Goal: Transaction & Acquisition: Register for event/course

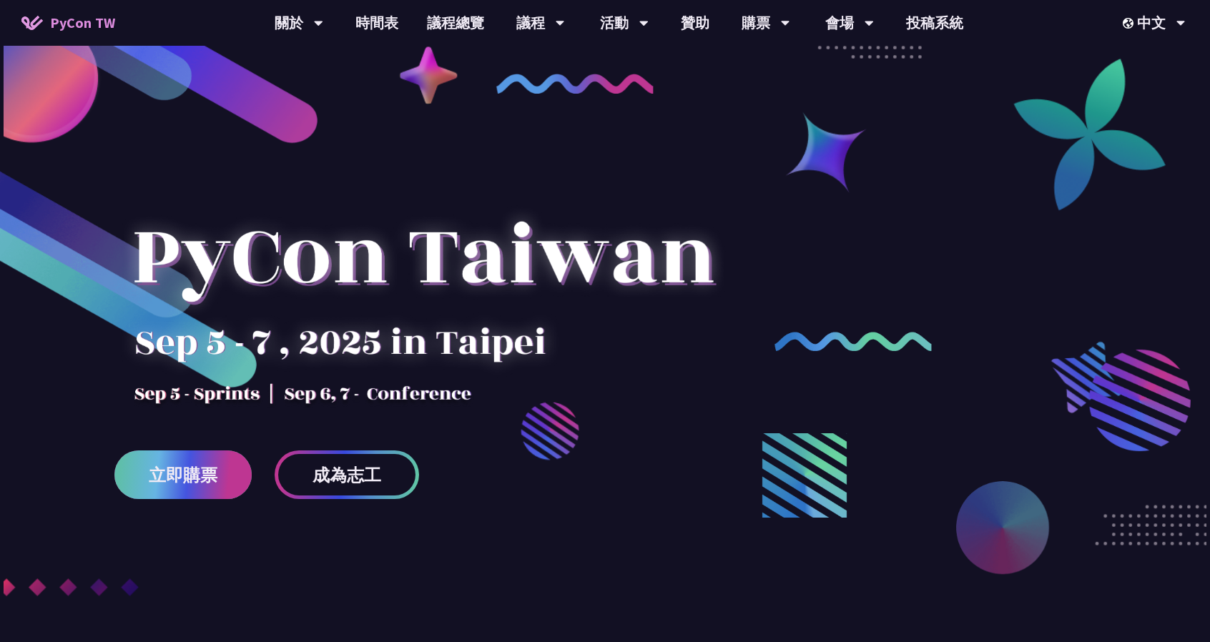
click at [176, 458] on link "立即購票" at bounding box center [182, 474] width 137 height 49
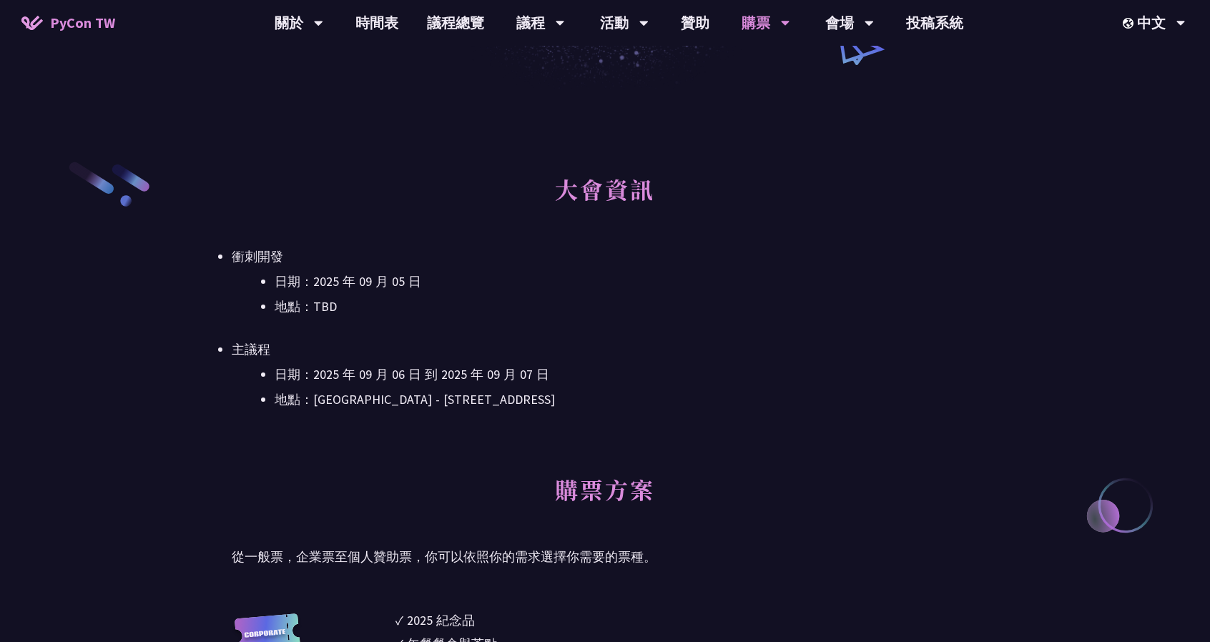
scroll to position [572, 0]
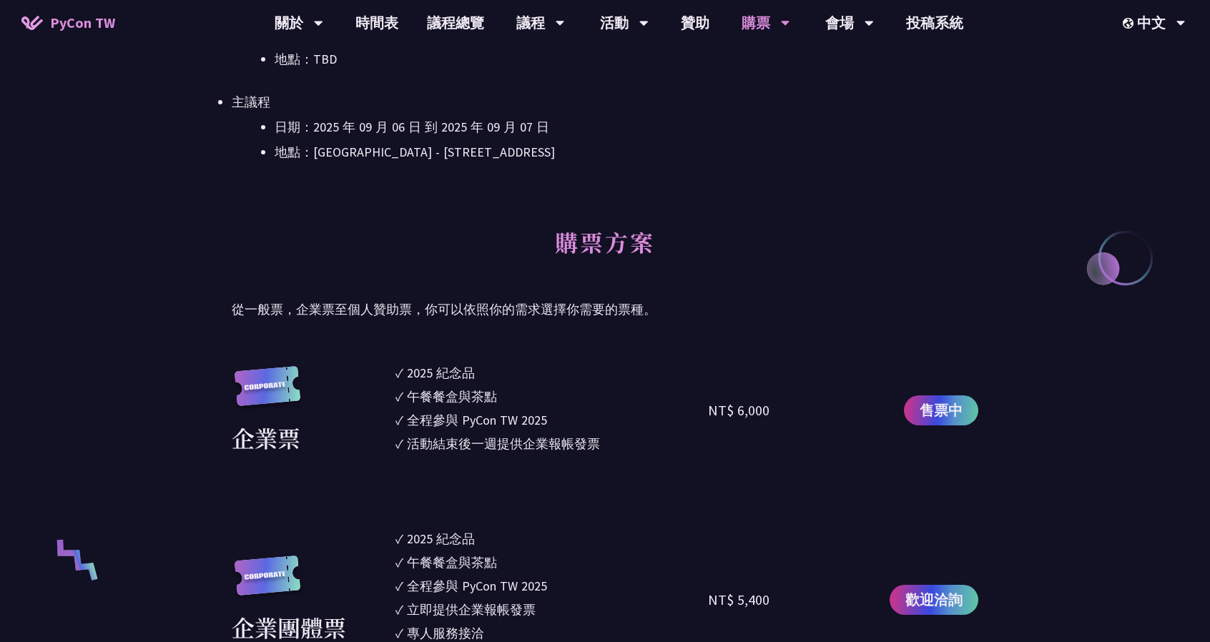
click at [445, 301] on p "從一般票，企業票至個人贊助票，你可以依照你的需求選擇你需要的票種。" at bounding box center [605, 309] width 746 height 21
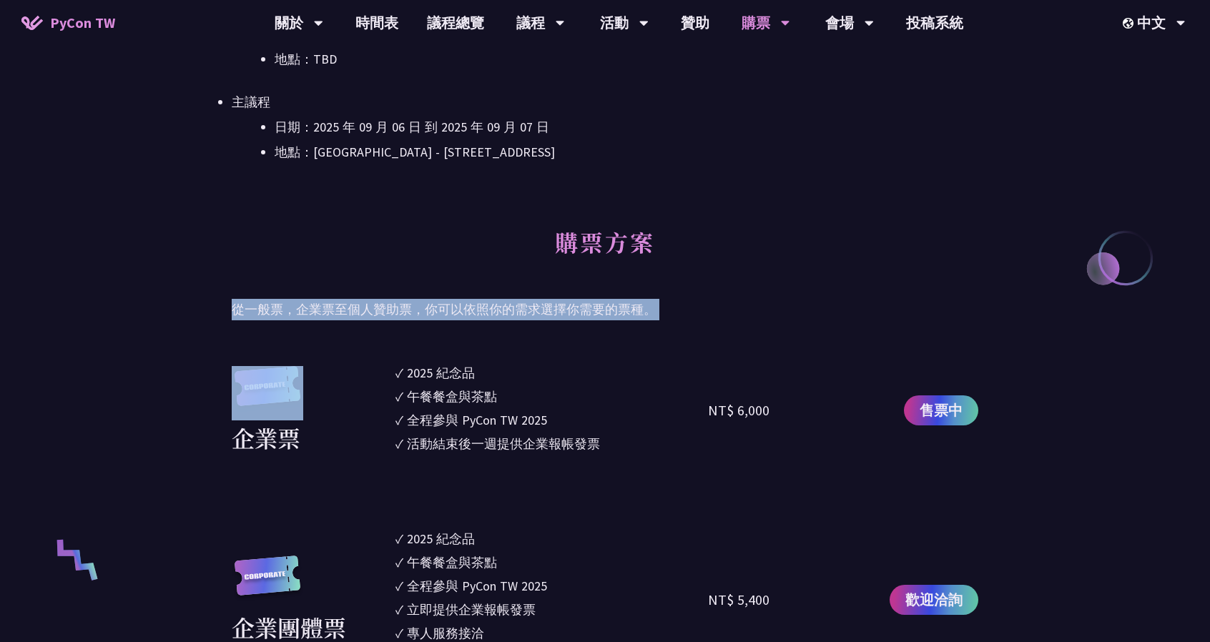
click at [445, 301] on p "從一般票，企業票至個人贊助票，你可以依照你的需求選擇你需要的票種。" at bounding box center [605, 309] width 746 height 21
click at [498, 305] on p "從一般票，企業票至個人贊助票，你可以依照你的需求選擇你需要的票種。" at bounding box center [605, 309] width 746 height 21
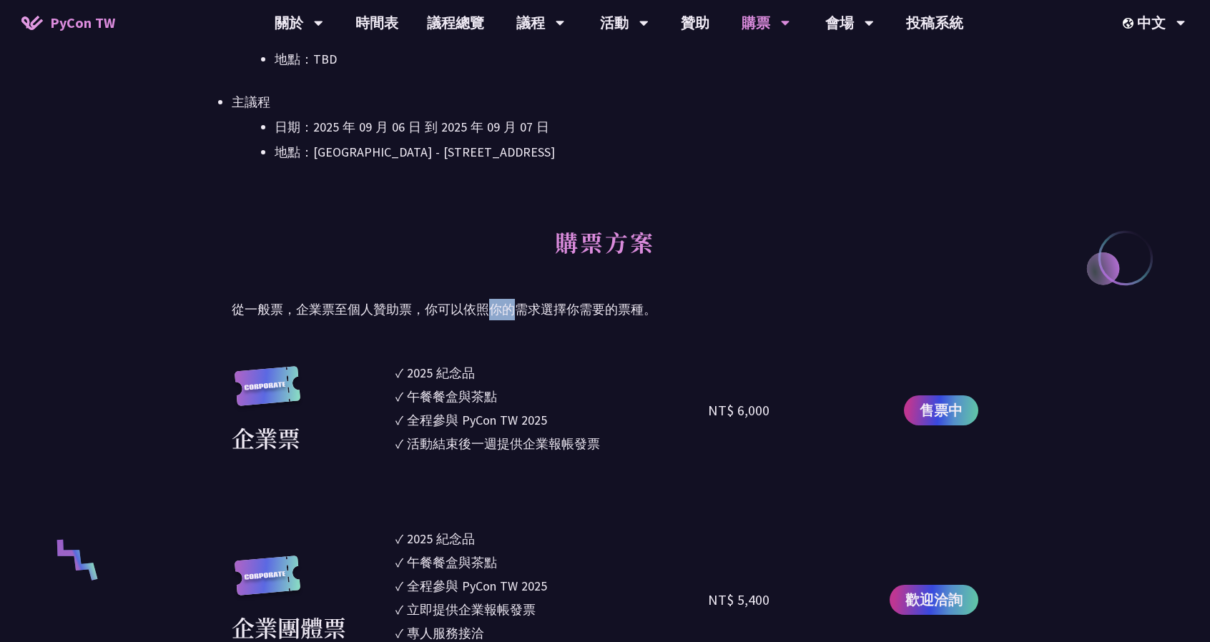
click at [498, 305] on p "從一般票，企業票至個人贊助票，你可以依照你的需求選擇你需要的票種。" at bounding box center [605, 309] width 746 height 21
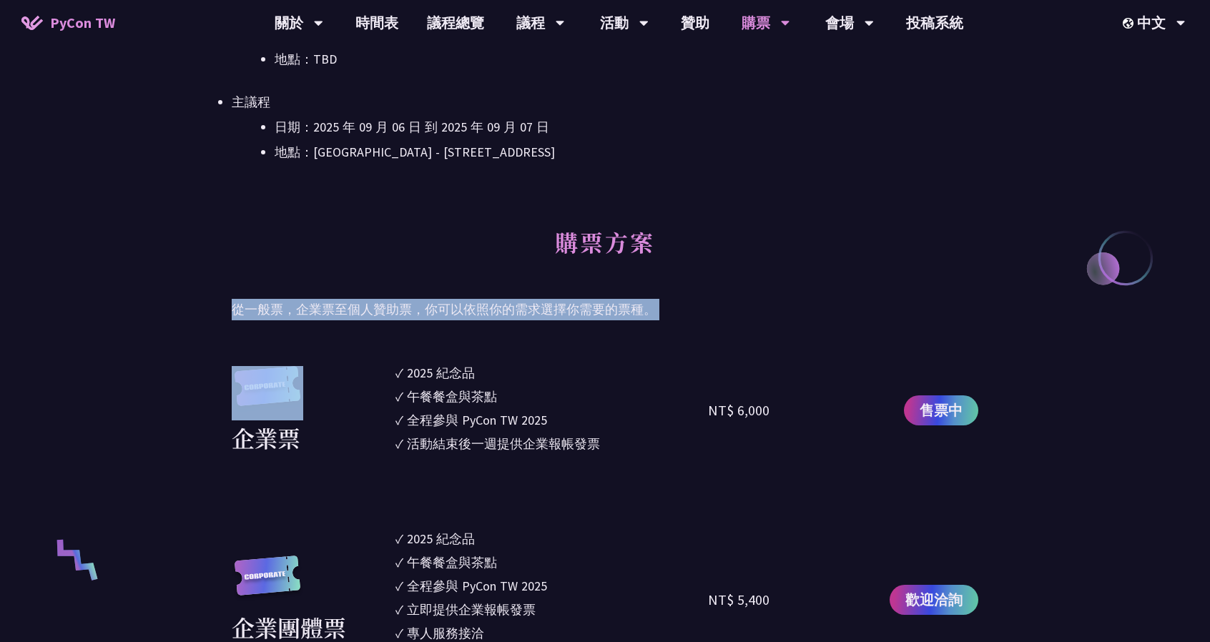
drag, startPoint x: 498, startPoint y: 305, endPoint x: 543, endPoint y: 305, distance: 44.3
click at [499, 305] on p "從一般票，企業票至個人贊助票，你可以依照你的需求選擇你需要的票種。" at bounding box center [605, 309] width 746 height 21
click at [551, 305] on p "從一般票，企業票至個人贊助票，你可以依照你的需求選擇你需要的票種。" at bounding box center [605, 309] width 746 height 21
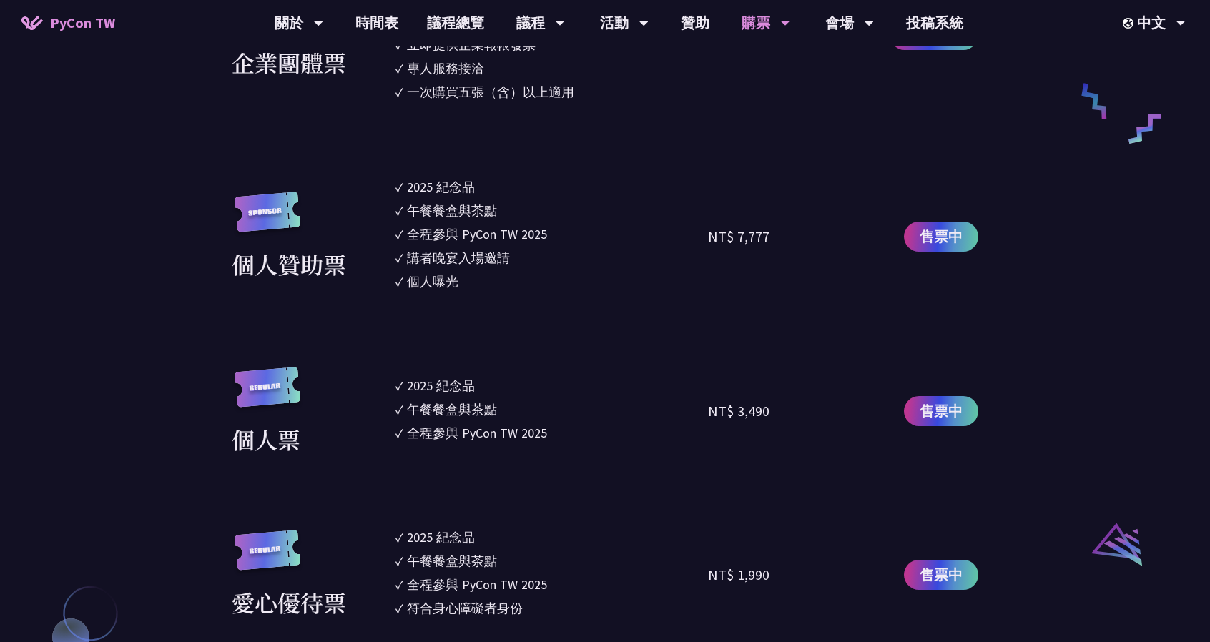
scroll to position [1144, 0]
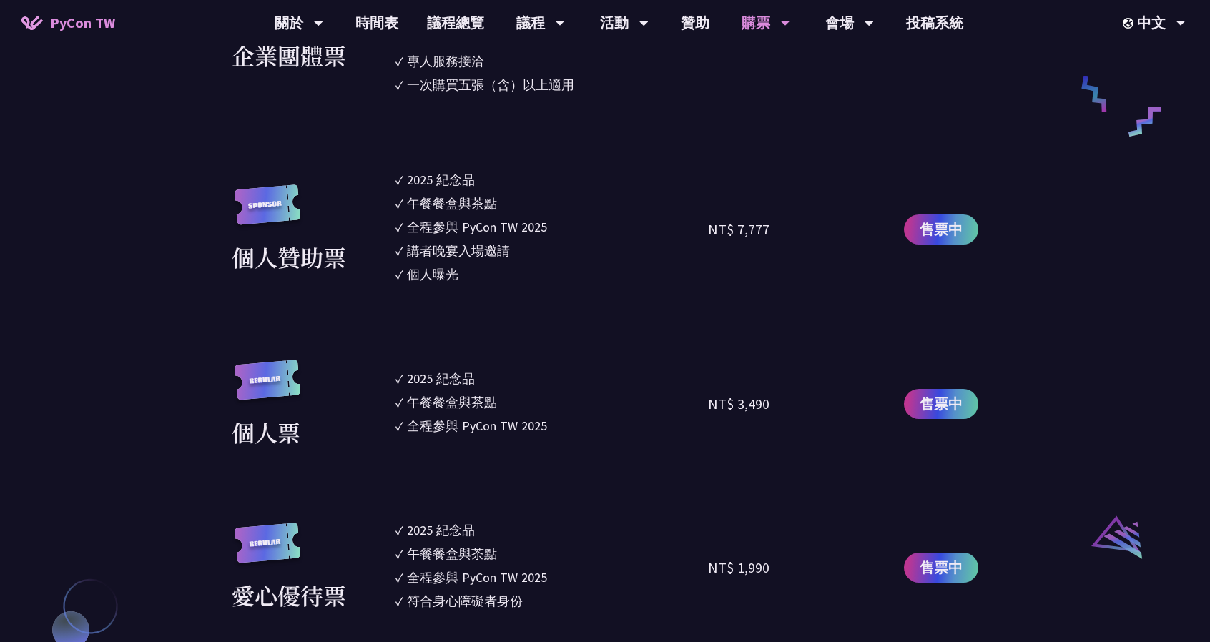
drag, startPoint x: 503, startPoint y: 242, endPoint x: 368, endPoint y: 154, distance: 162.2
click at [369, 155] on section "企業票 ✓ 2025 紀念品 ✓ 午餐餐盒與茶點 ✓ 全程參與 PyCon TW 2025 ✓ 活動結束後一週提供企業報帳發票 NT$ 6,000 售票中 企…" at bounding box center [605, 283] width 746 height 984
click at [368, 154] on section "企業票 ✓ 2025 紀念品 ✓ 午餐餐盒與茶點 ✓ 全程參與 PyCon TW 2025 ✓ 活動結束後一週提供企業報帳發票 NT$ 6,000 售票中 企…" at bounding box center [605, 283] width 746 height 984
drag, startPoint x: 385, startPoint y: 169, endPoint x: 484, endPoint y: 281, distance: 148.9
click at [484, 281] on section "企業票 ✓ 2025 紀念品 ✓ 午餐餐盒與茶點 ✓ 全程參與 PyCon TW 2025 ✓ 活動結束後一週提供企業報帳發票 NT$ 6,000 售票中 企…" at bounding box center [605, 283] width 746 height 984
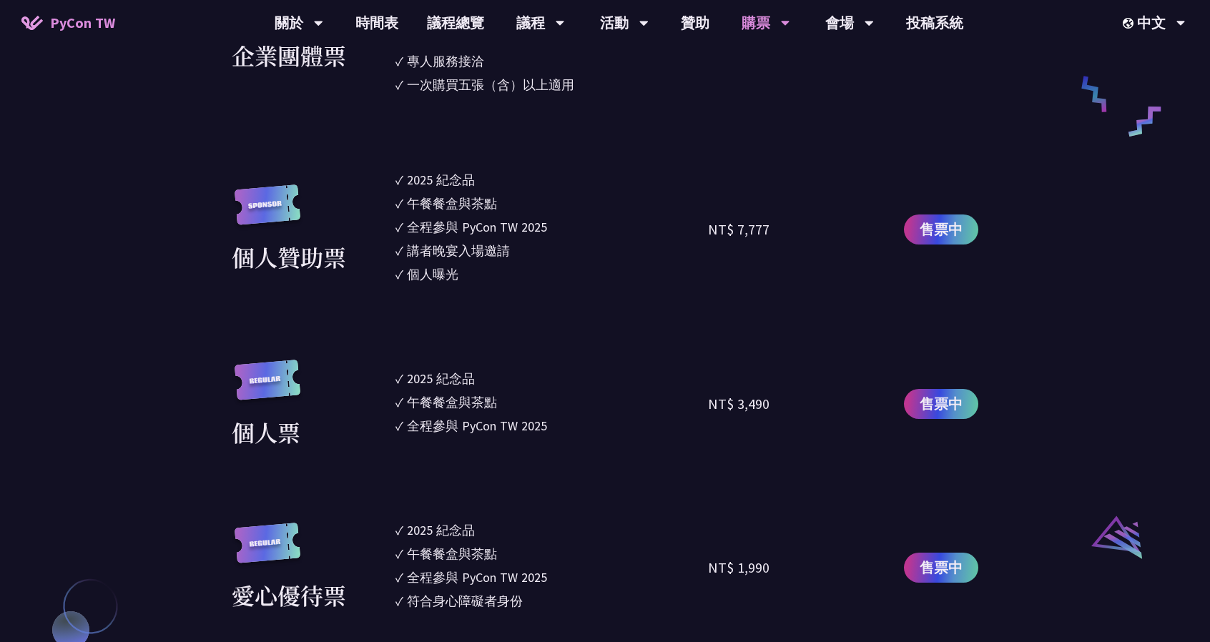
click at [484, 281] on li "✓ 個人曝光" at bounding box center [551, 274] width 312 height 19
drag, startPoint x: 484, startPoint y: 281, endPoint x: 393, endPoint y: 172, distance: 141.6
click at [393, 172] on div "個人贊助票 ✓ 2025 [PERSON_NAME]✓ 午餐餐盒與茶點 ✓ 全程參與 PyCon TW 2025 ✓ 講者晚宴入場邀請 ✓ 個人曝光 NT$ …" at bounding box center [605, 229] width 746 height 118
drag, startPoint x: 402, startPoint y: 193, endPoint x: 521, endPoint y: 260, distance: 136.1
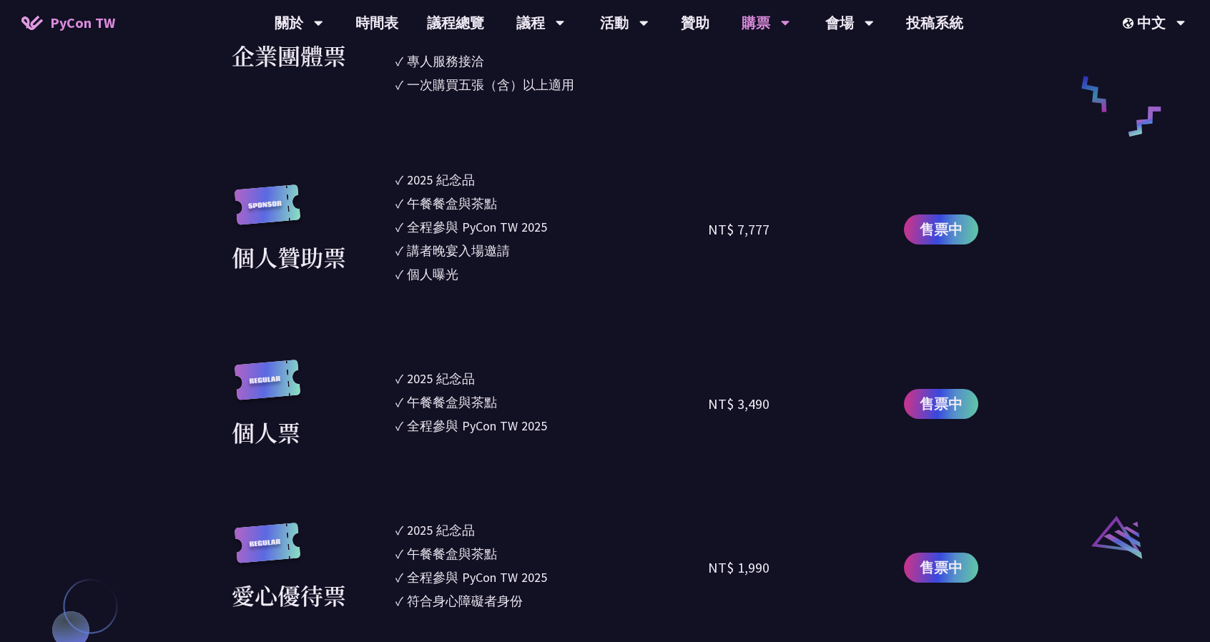
click at [521, 260] on ul "✓ 2025 [PERSON_NAME]✓ 午餐餐盒與茶點 ✓ 全程參與 PyCon TW 2025 ✓ 講者晚宴入場邀請 ✓ 個人曝光" at bounding box center [551, 229] width 312 height 118
click at [521, 260] on li "✓ 講者晚宴入場邀請" at bounding box center [551, 250] width 312 height 19
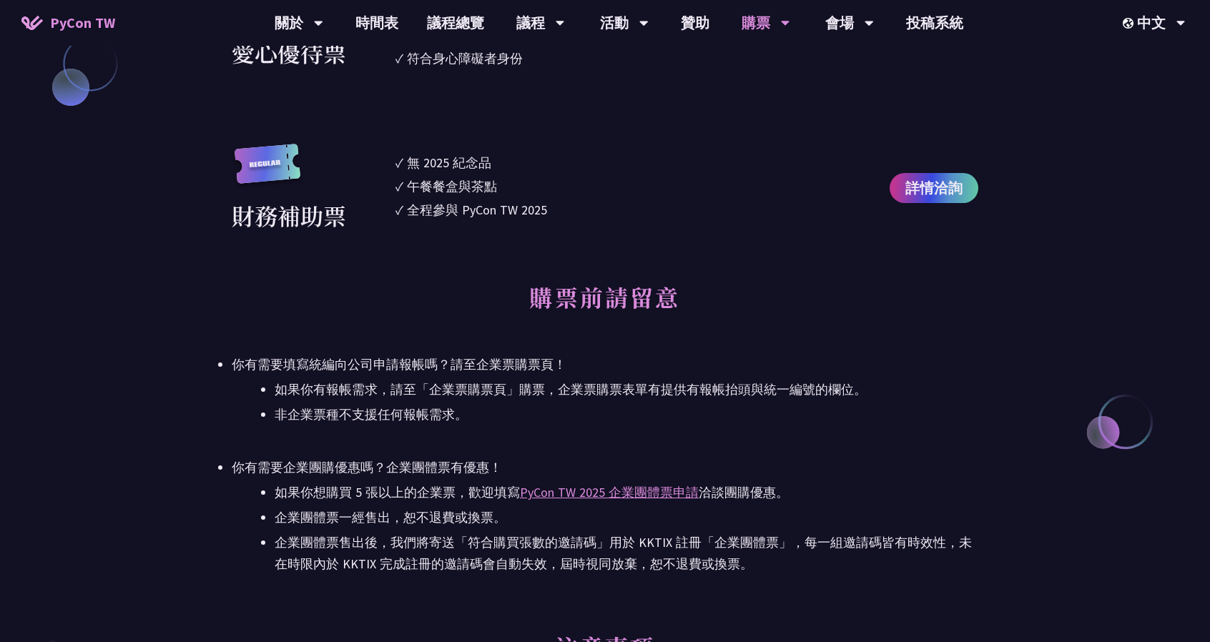
scroll to position [1716, 0]
